Goal: Task Accomplishment & Management: Manage account settings

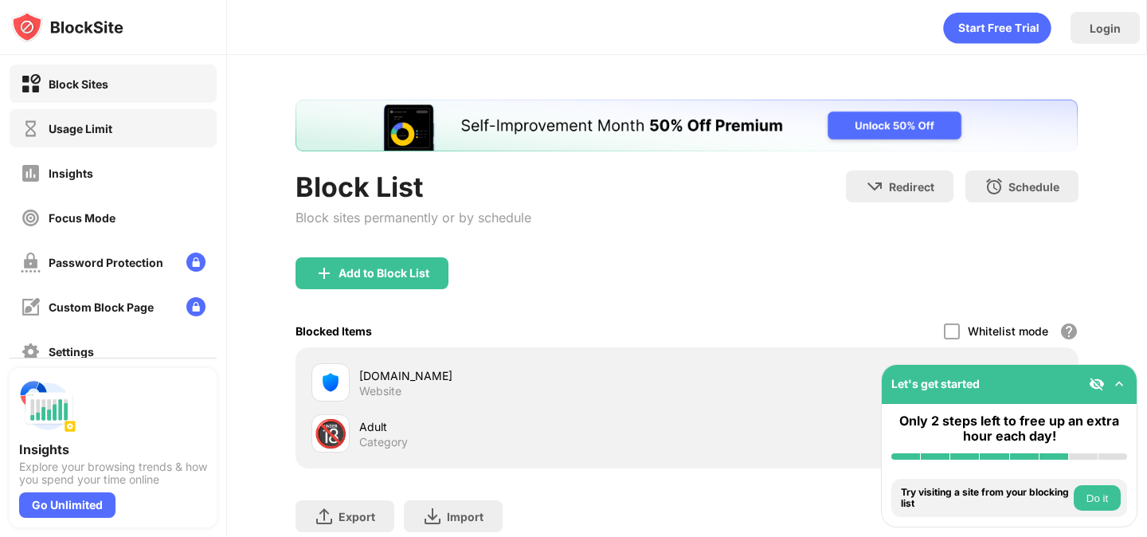
click at [95, 135] on div "Usage Limit" at bounding box center [67, 129] width 92 height 20
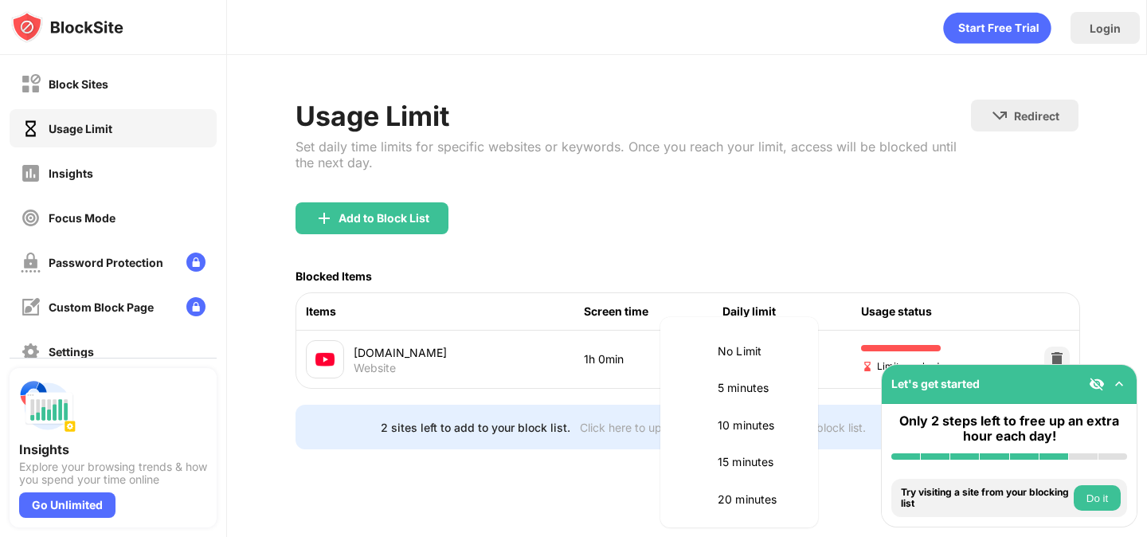
click at [768, 353] on body "Block Sites Usage Limit Insights Focus Mode Password Protection Custom Block Pa…" at bounding box center [573, 268] width 1147 height 537
click at [736, 401] on li "55 minutes" at bounding box center [739, 385] width 139 height 37
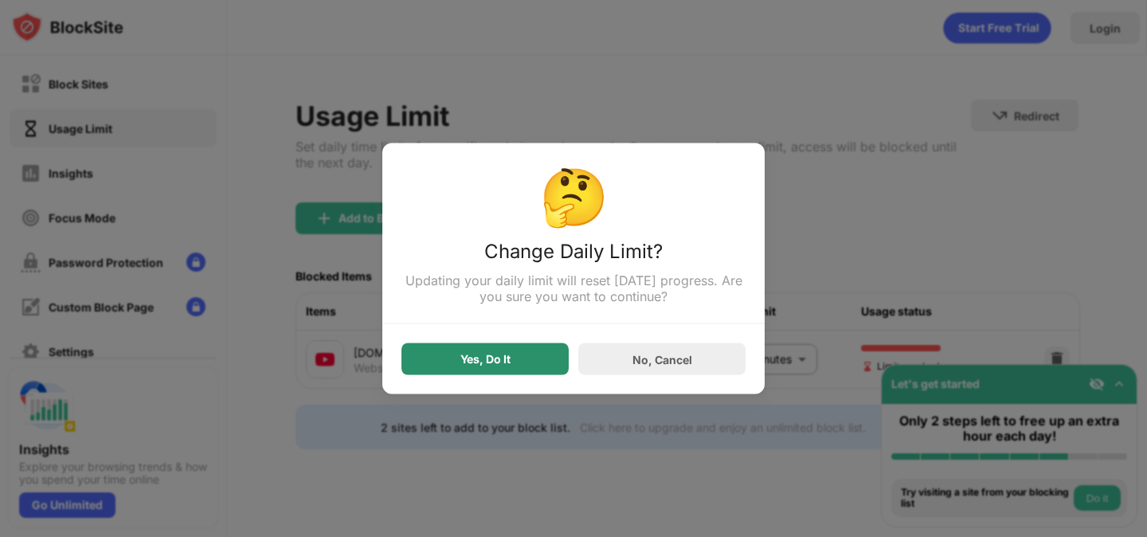
click at [535, 352] on div "Yes, Do It" at bounding box center [485, 359] width 167 height 32
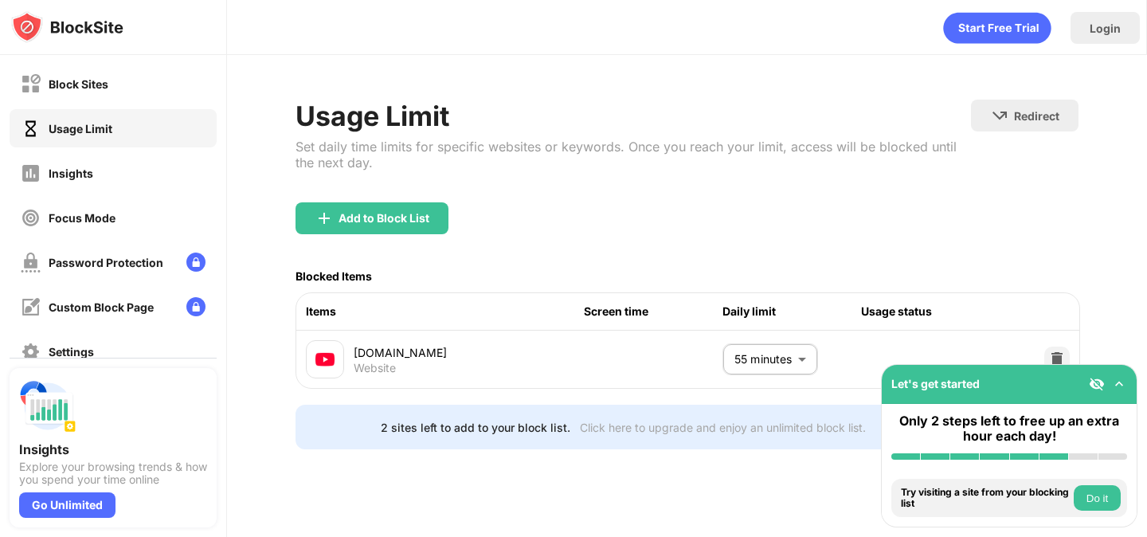
click at [803, 360] on body "Block Sites Usage Limit Insights Focus Mode Password Protection Custom Block Pa…" at bounding box center [573, 268] width 1147 height 537
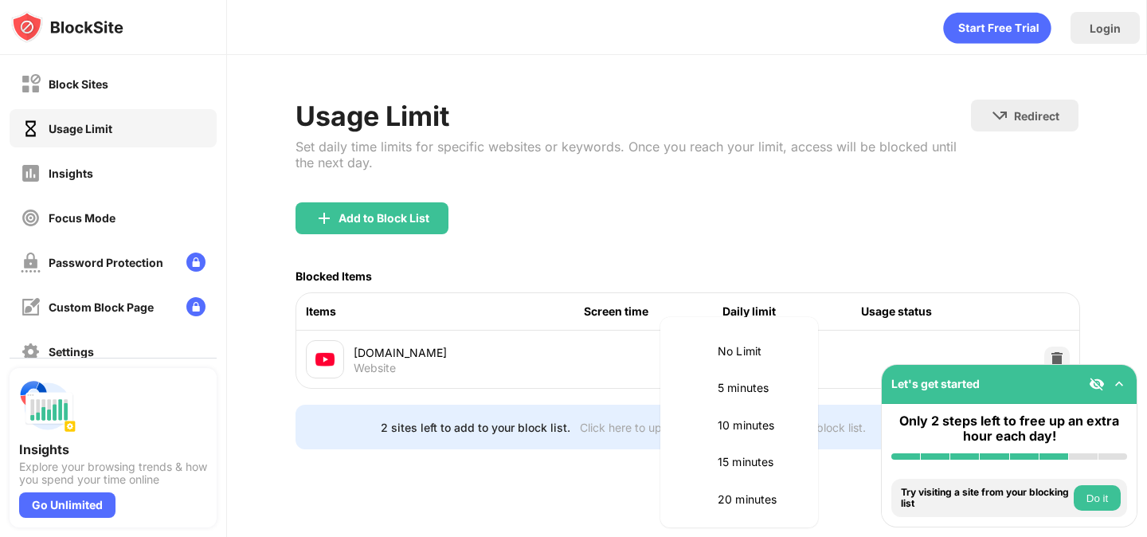
scroll to position [335, 0]
click at [751, 454] on p "60 minutes" at bounding box center [758, 460] width 81 height 18
type input "**"
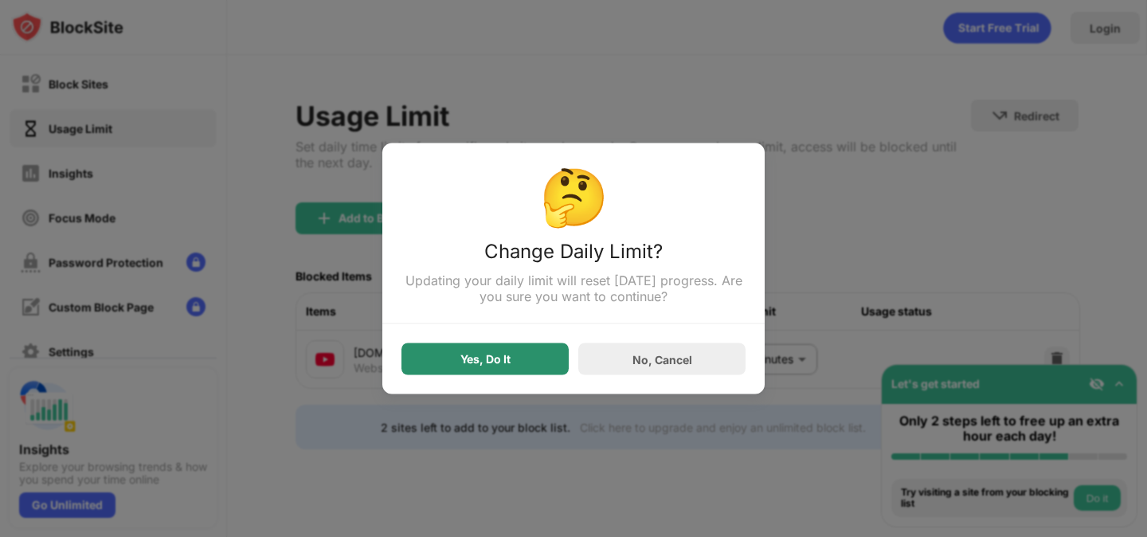
click at [505, 364] on div "Yes, Do It" at bounding box center [486, 359] width 50 height 13
